Goal: Information Seeking & Learning: Learn about a topic

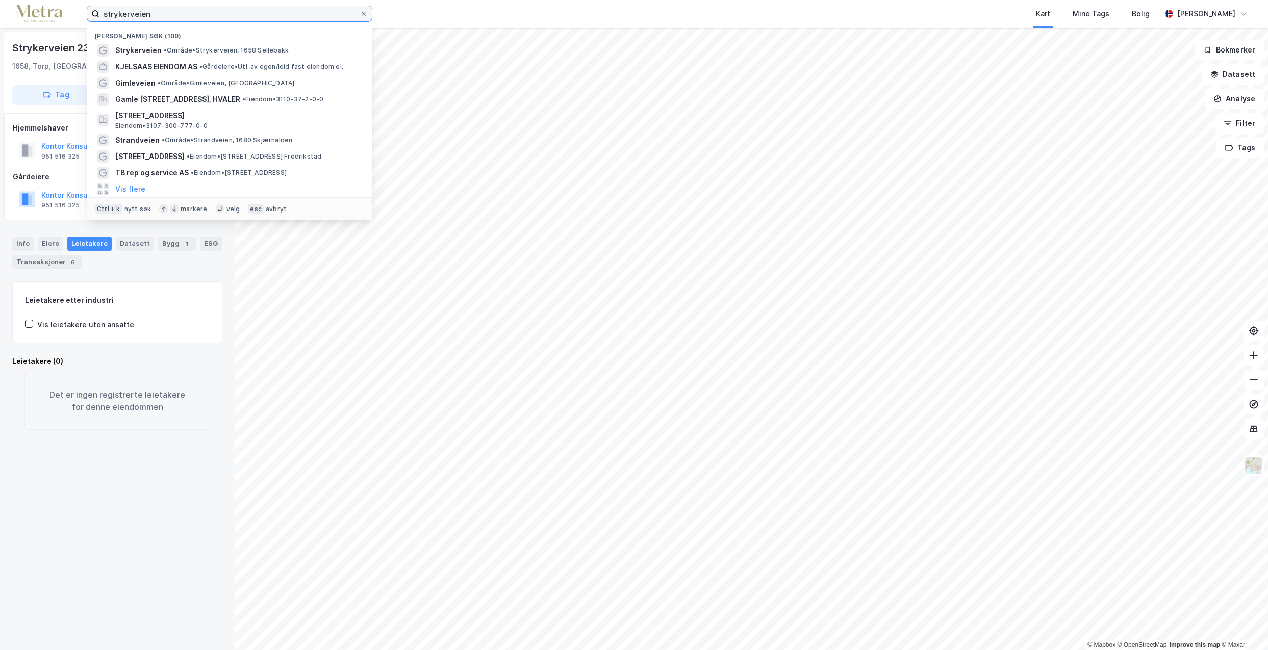
drag, startPoint x: 177, startPoint y: 11, endPoint x: 84, endPoint y: 13, distance: 92.8
click at [84, 13] on div "strykerveien Nylige søk (100) Strykerveien • Område • Strykerveien, 1658 Selleb…" at bounding box center [634, 14] width 1268 height 28
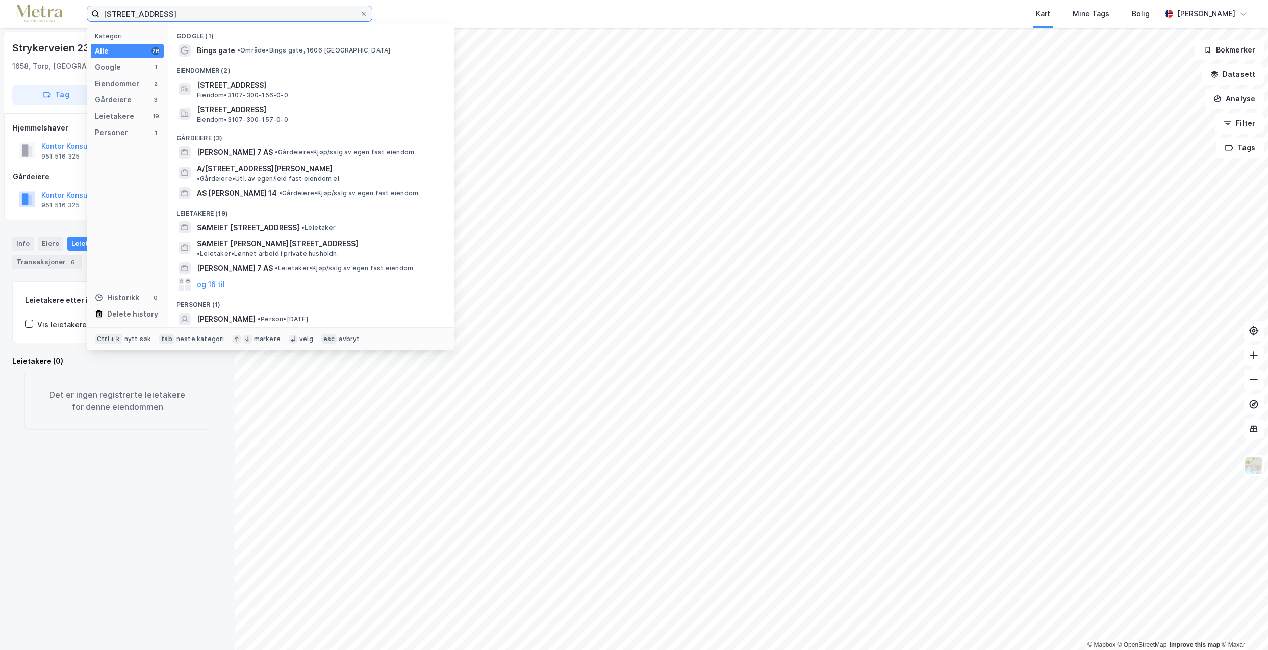
type input "[STREET_ADDRESS]"
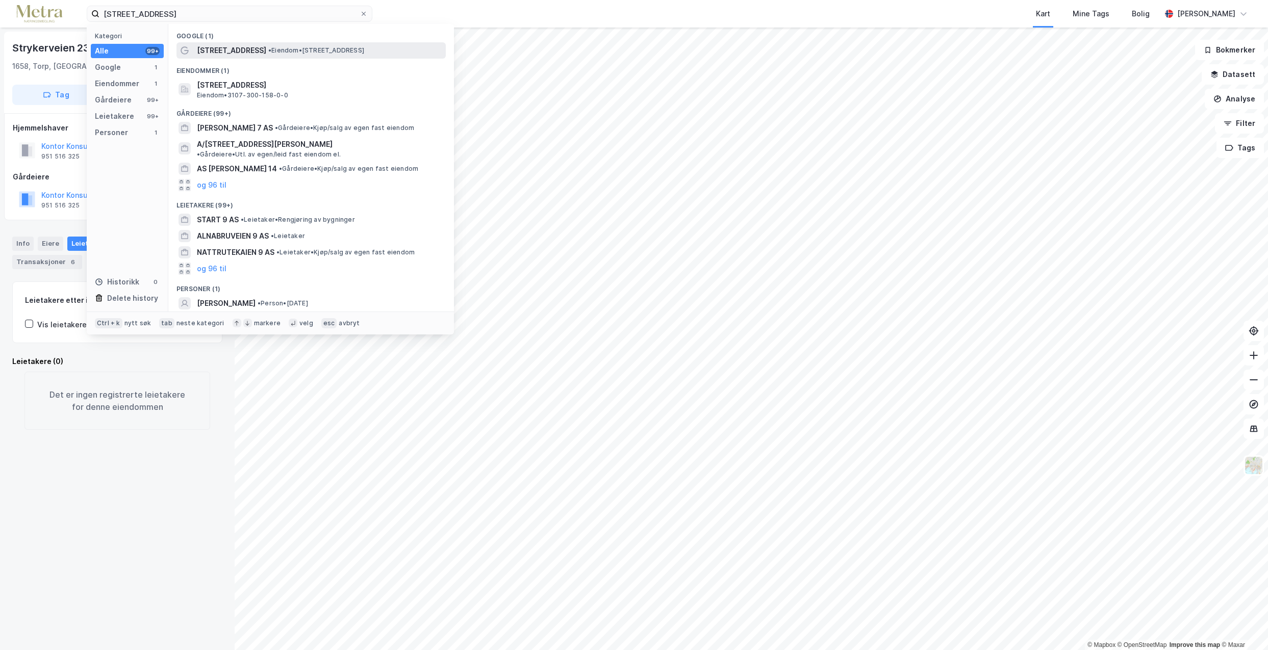
click at [268, 49] on span "• Eiendom • [STREET_ADDRESS]" at bounding box center [316, 50] width 96 height 8
